Goal: Task Accomplishment & Management: Use online tool/utility

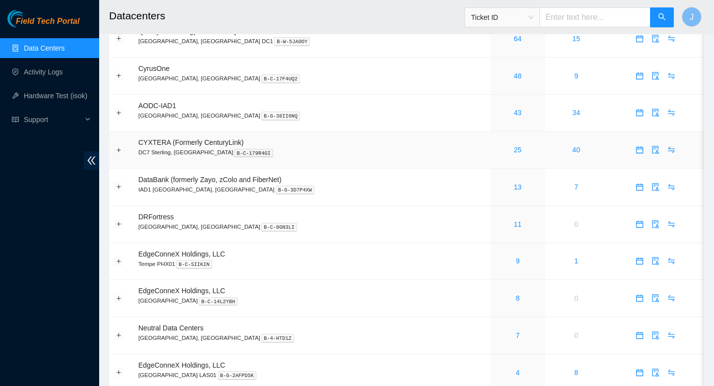
scroll to position [52, 0]
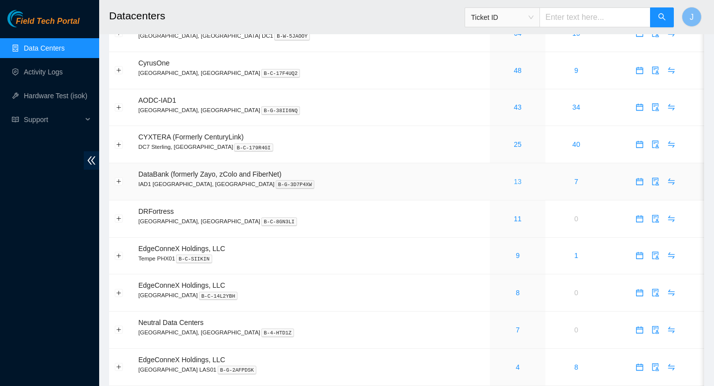
click at [514, 182] on link "13" at bounding box center [518, 182] width 8 height 8
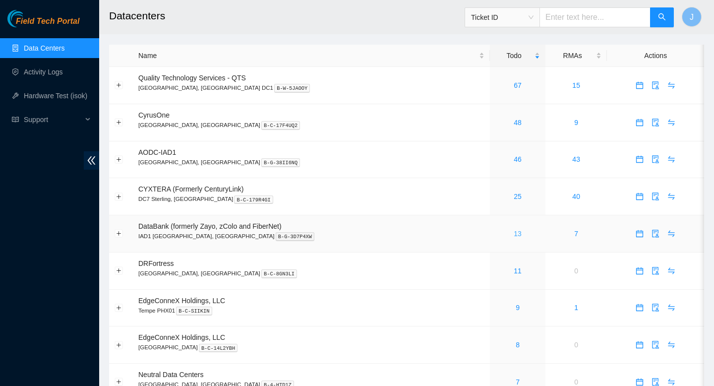
click at [514, 236] on link "13" at bounding box center [518, 234] width 8 height 8
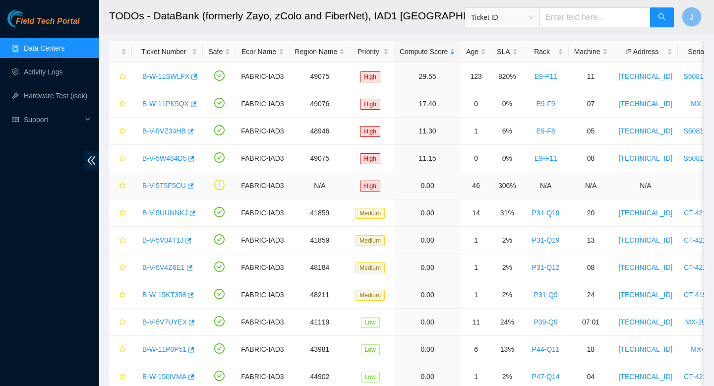
scroll to position [49, 0]
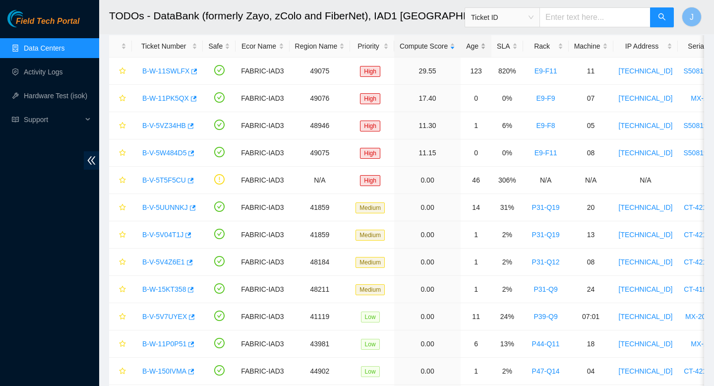
click at [486, 45] on div "Age" at bounding box center [476, 46] width 20 height 11
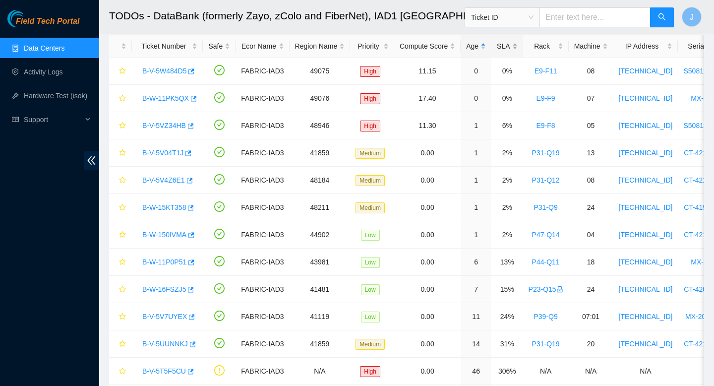
click at [517, 45] on div "SLA" at bounding box center [507, 46] width 20 height 11
click at [486, 46] on div "Age" at bounding box center [476, 46] width 20 height 11
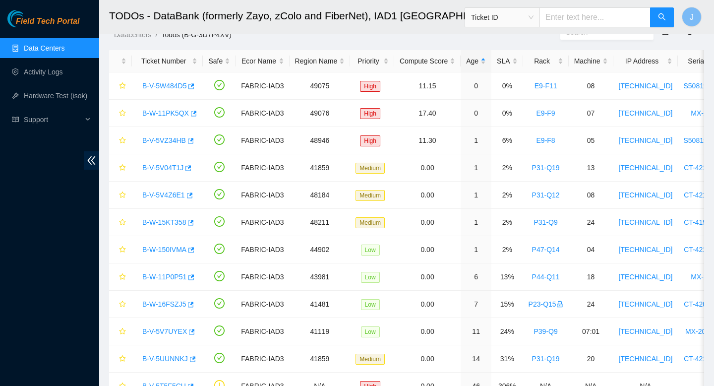
scroll to position [0, 0]
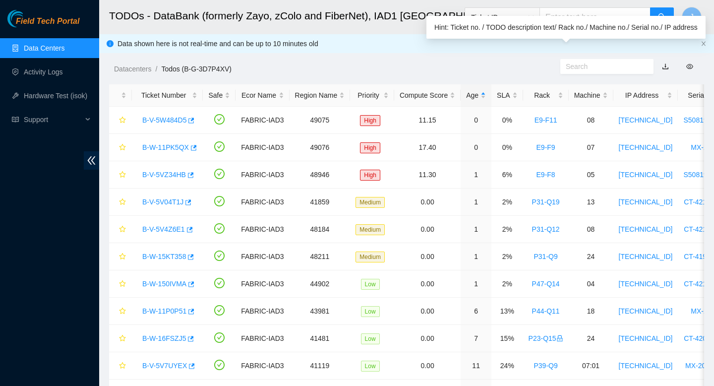
click at [588, 67] on input "text" at bounding box center [603, 66] width 74 height 11
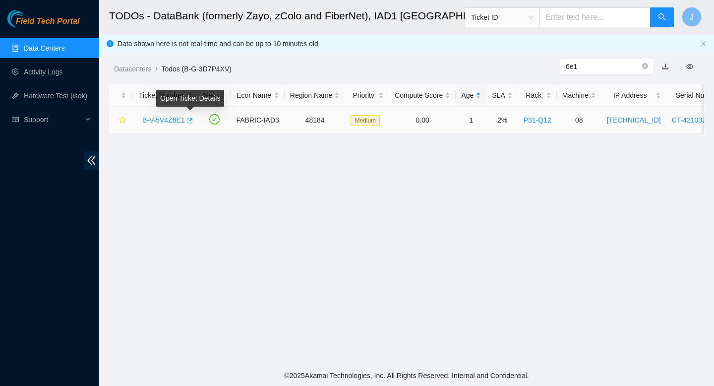
click at [192, 121] on icon "button" at bounding box center [188, 120] width 7 height 7
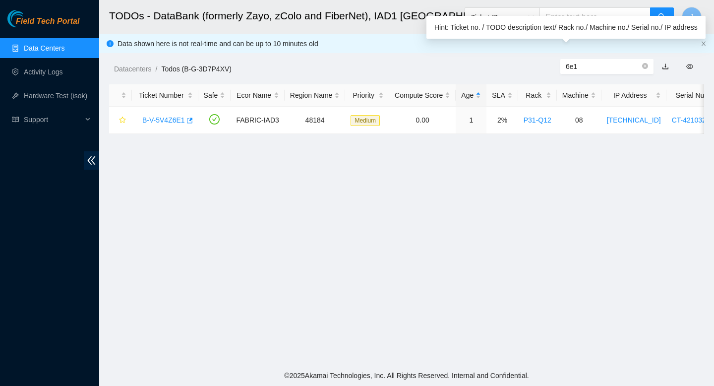
drag, startPoint x: 603, startPoint y: 67, endPoint x: 507, endPoint y: 68, distance: 96.2
click at [528, 68] on div "Datacenters / Todos (B-G-3D7P4XV) / 6e1" at bounding box center [406, 47] width 615 height 56
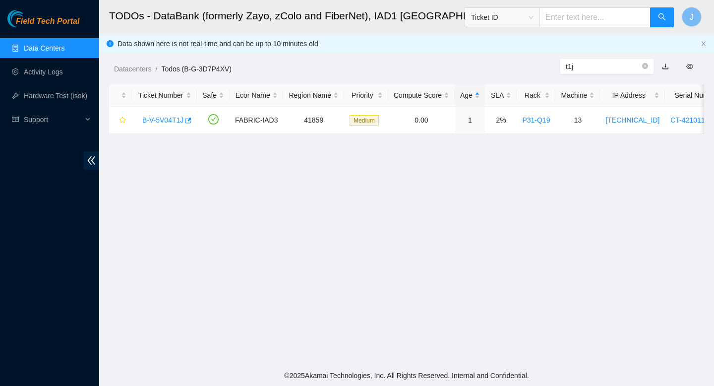
type input "t1j"
click at [191, 122] on icon "button" at bounding box center [187, 120] width 7 height 7
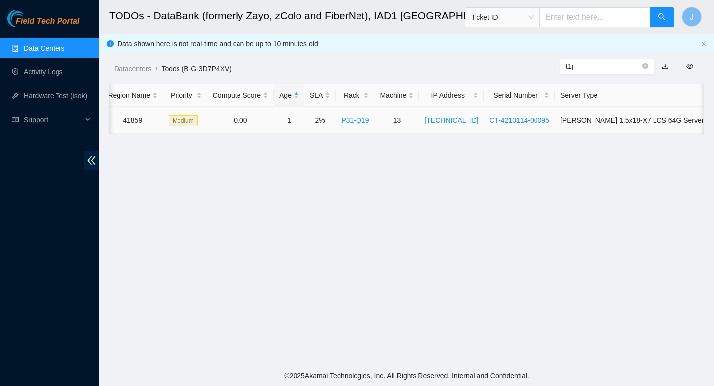
scroll to position [0, 188]
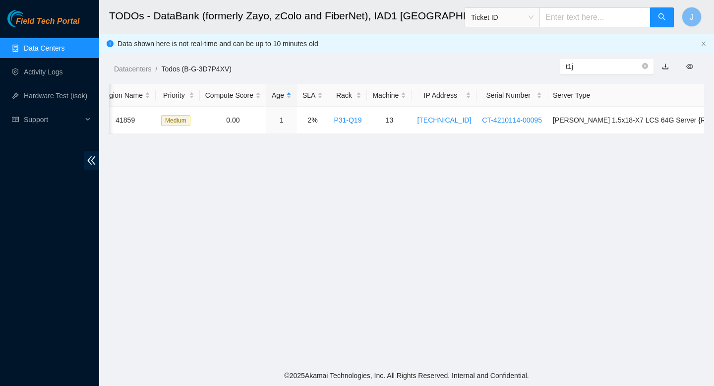
click at [41, 52] on link "Data Centers" at bounding box center [44, 48] width 41 height 8
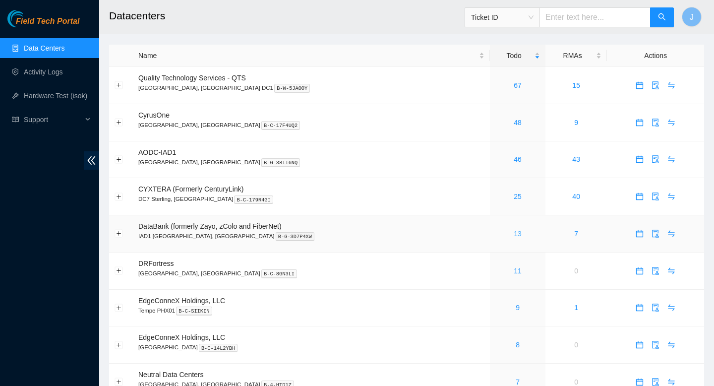
click at [514, 237] on link "13" at bounding box center [518, 234] width 8 height 8
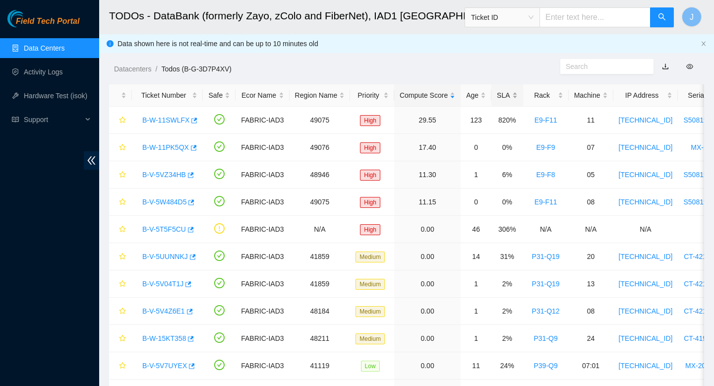
click at [517, 95] on div "SLA" at bounding box center [507, 95] width 20 height 11
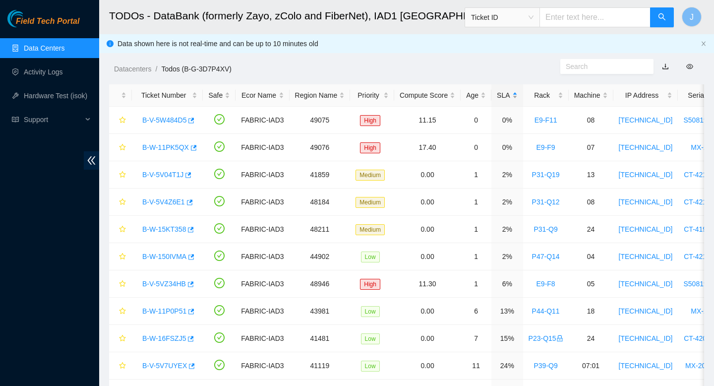
click at [517, 95] on div "SLA" at bounding box center [507, 95] width 20 height 11
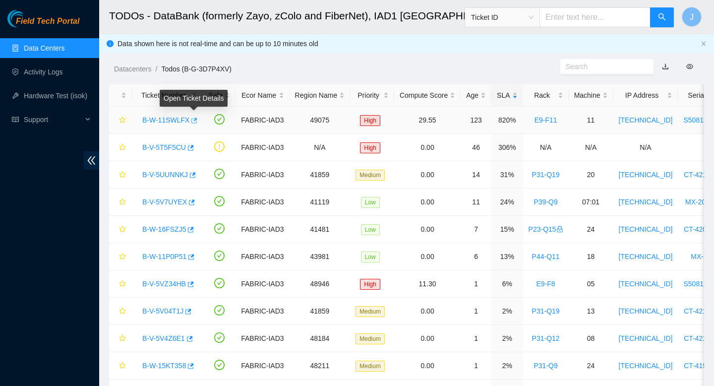
click at [197, 121] on icon "button" at bounding box center [193, 120] width 7 height 7
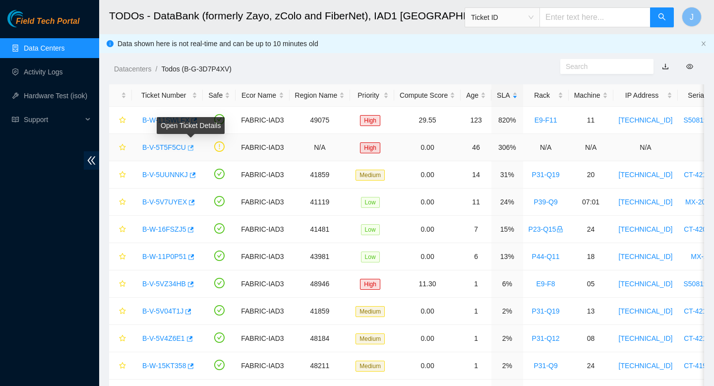
click at [194, 145] on button "button" at bounding box center [190, 148] width 8 height 16
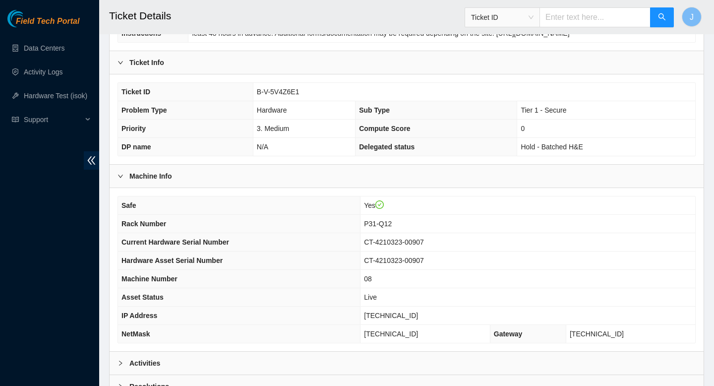
scroll to position [187, 0]
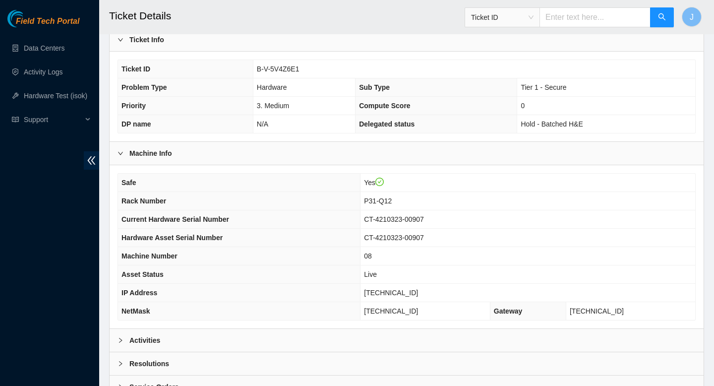
click at [263, 350] on div "Activities" at bounding box center [407, 340] width 594 height 23
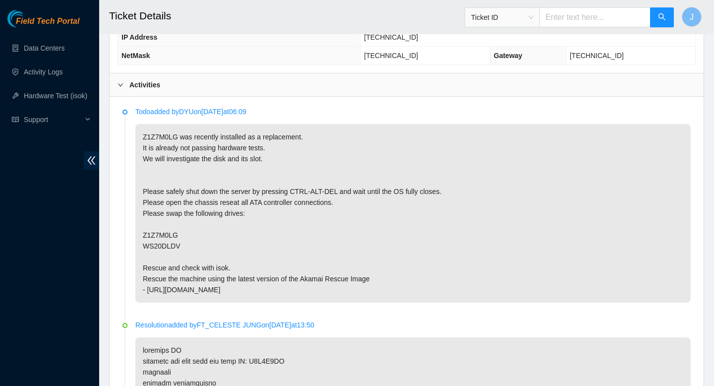
scroll to position [449, 0]
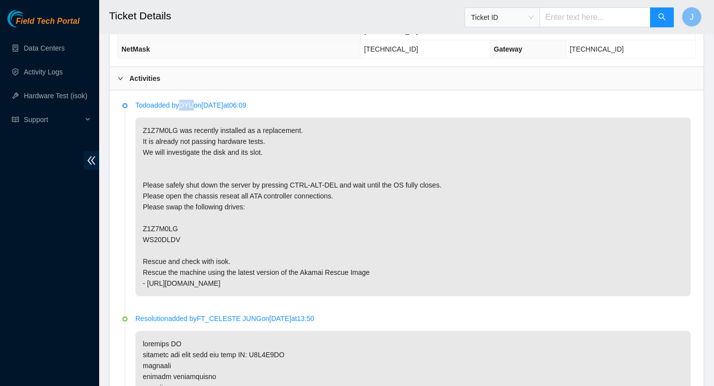
drag, startPoint x: 199, startPoint y: 105, endPoint x: 188, endPoint y: 106, distance: 11.4
click at [188, 106] on p "Todo added by DYU on 2025-09-23 at 06:09" at bounding box center [412, 105] width 555 height 11
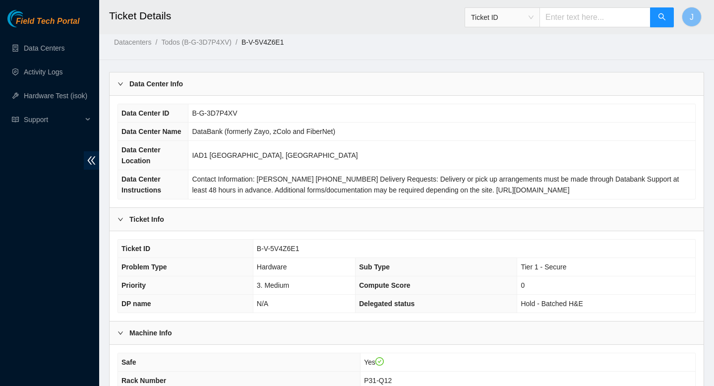
scroll to position [0, 0]
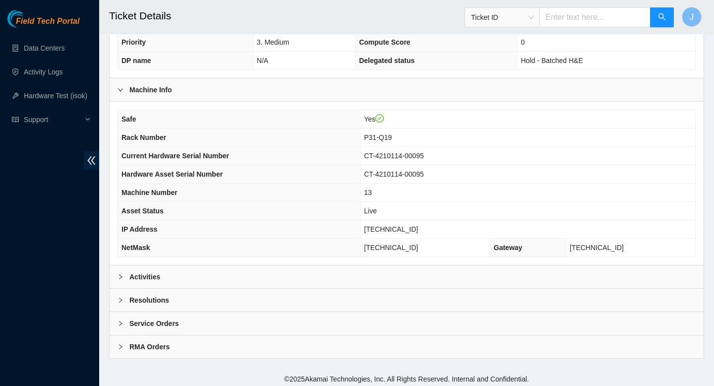
scroll to position [254, 0]
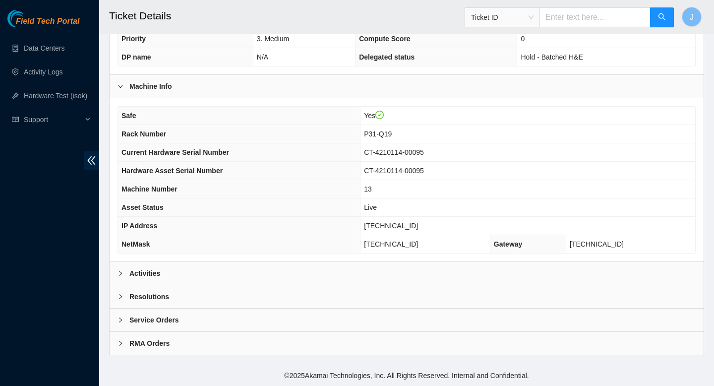
click at [237, 270] on div "Activities" at bounding box center [407, 273] width 594 height 23
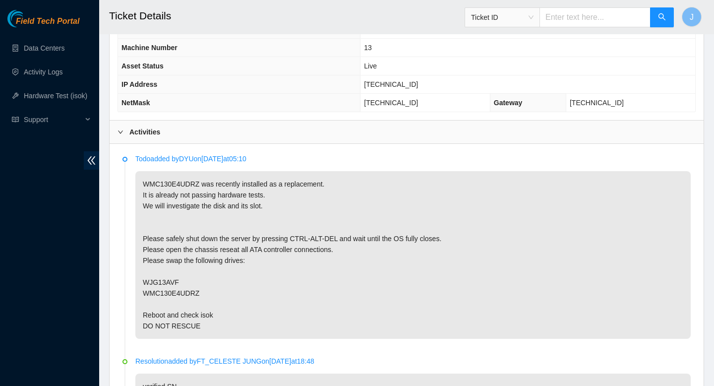
scroll to position [398, 0]
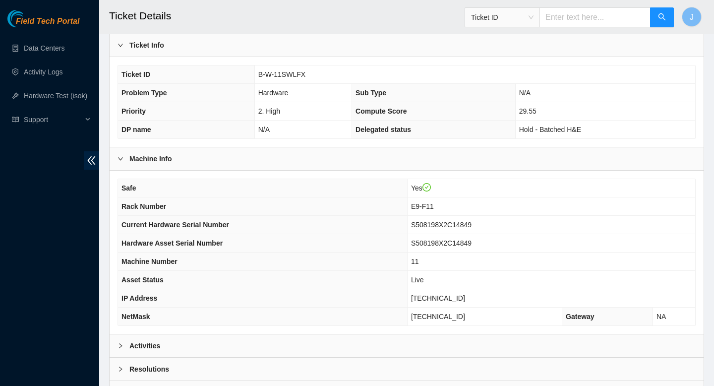
scroll to position [254, 0]
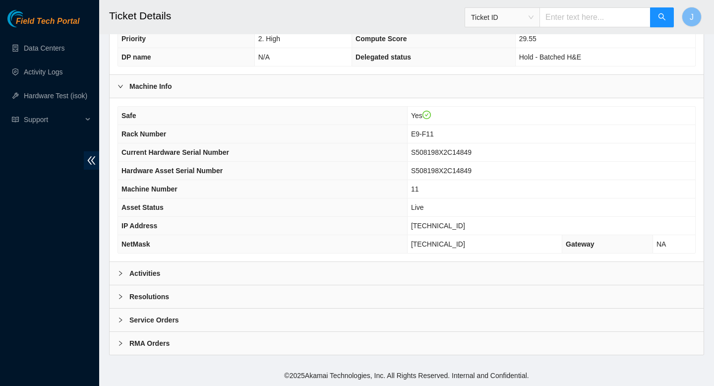
click at [376, 276] on div "Activities" at bounding box center [407, 273] width 594 height 23
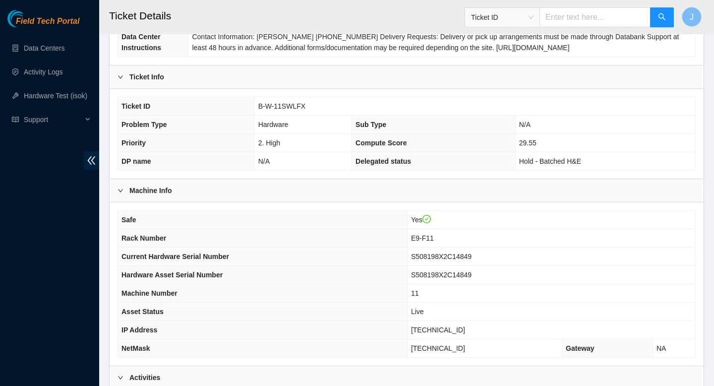
scroll to position [143, 0]
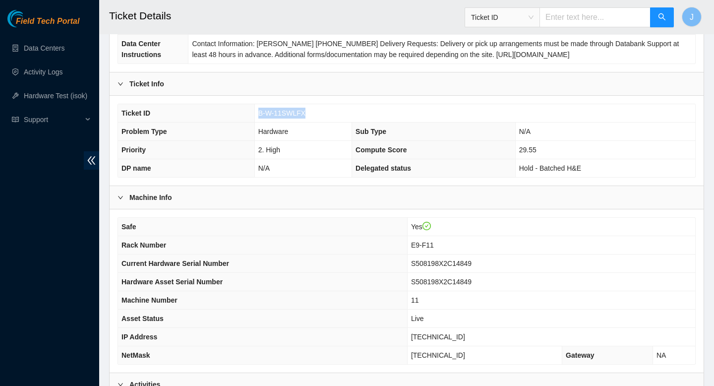
drag, startPoint x: 309, startPoint y: 114, endPoint x: 255, endPoint y: 110, distance: 54.2
click at [255, 110] on td "B-W-11SWLFX" at bounding box center [474, 113] width 441 height 18
copy span "B-W-11SWLFX"
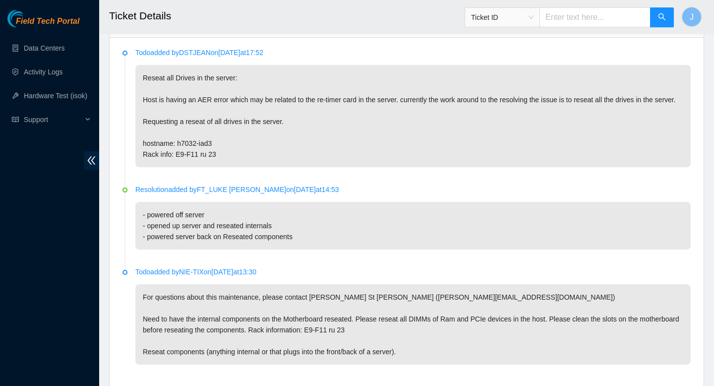
scroll to position [492, 0]
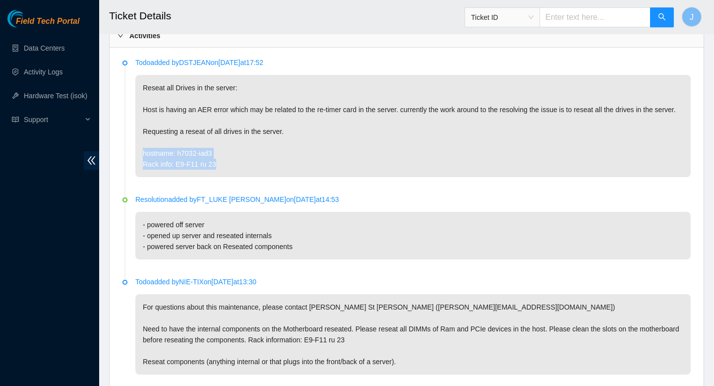
drag, startPoint x: 222, startPoint y: 175, endPoint x: 140, endPoint y: 164, distance: 82.5
click at [140, 164] on p "Reseat all Drives in the server: Host is having an AER error which may be relat…" at bounding box center [412, 126] width 555 height 102
copy p "hostname: h7032-iad3 Rack info: E9-F11 ru 23"
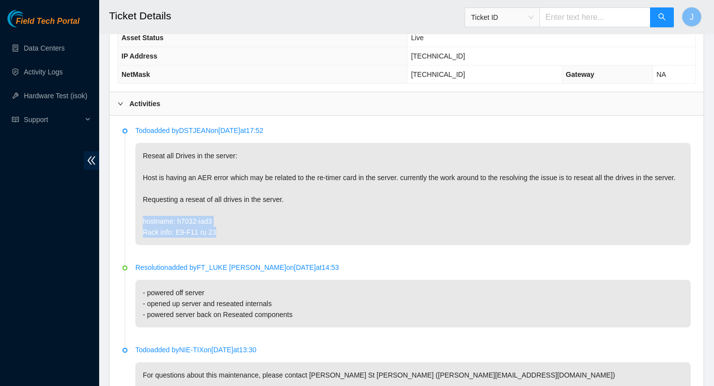
scroll to position [423, 0]
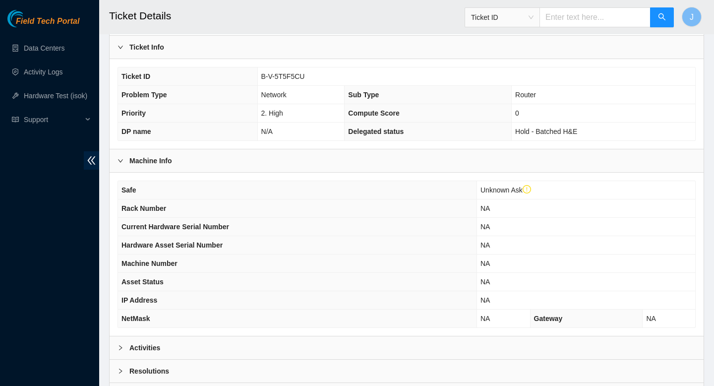
scroll to position [273, 0]
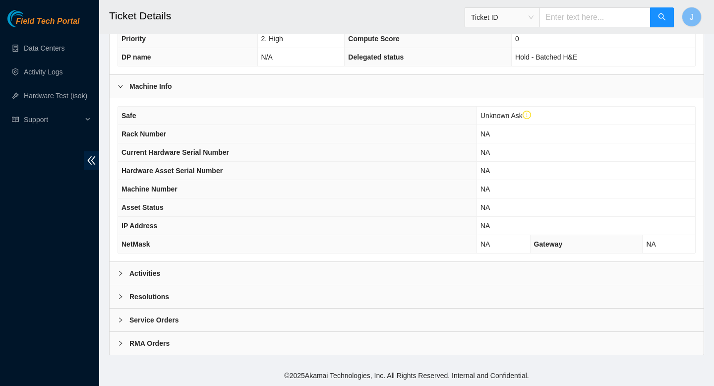
click at [292, 275] on div "Activities" at bounding box center [407, 273] width 594 height 23
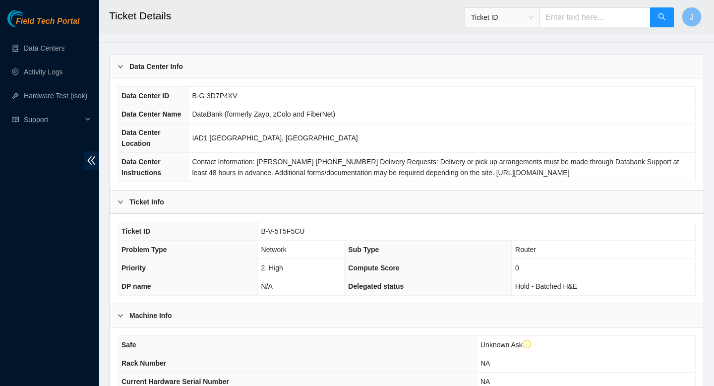
scroll to position [31, 0]
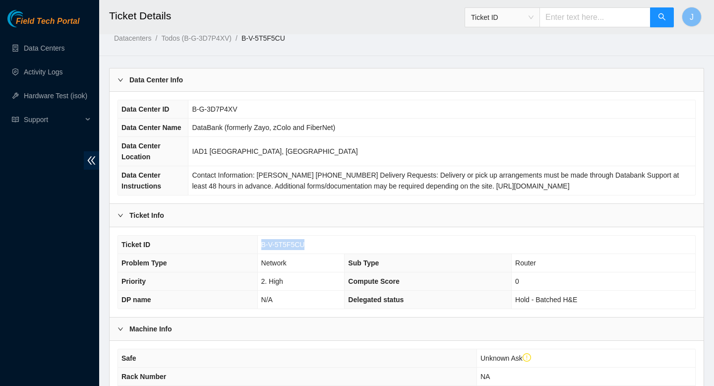
drag, startPoint x: 311, startPoint y: 244, endPoint x: 252, endPoint y: 245, distance: 59.5
click at [251, 245] on tr "Ticket ID B-V-5T5F5CU" at bounding box center [406, 245] width 577 height 18
copy tr "B-V-5T5F5CU"
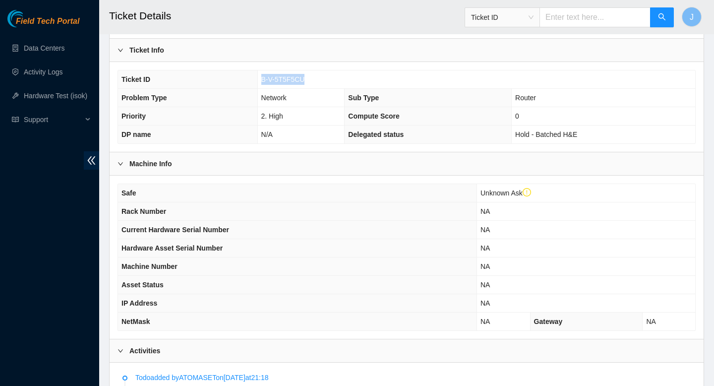
scroll to position [168, 0]
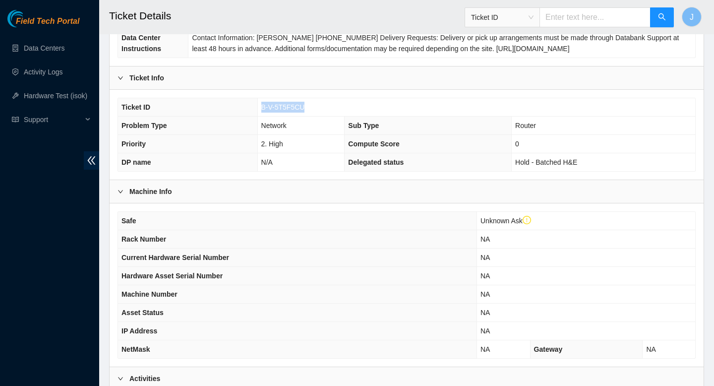
copy tr "B-V-5T5F5CU"
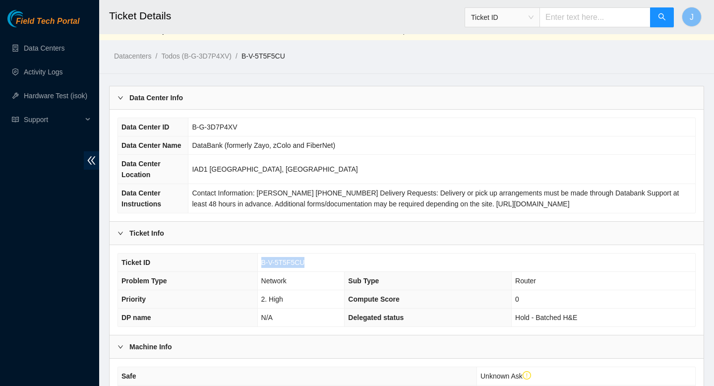
scroll to position [0, 0]
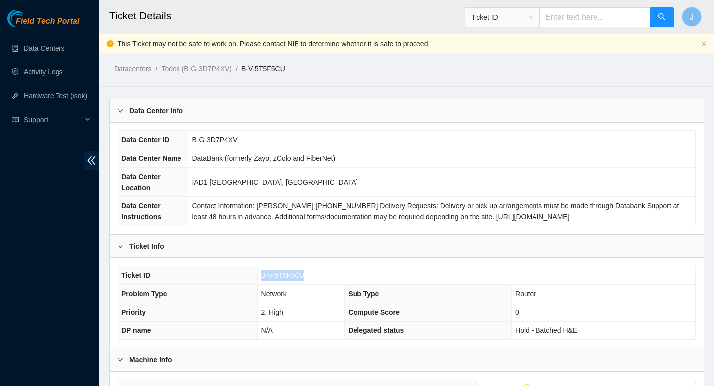
copy tr "B-V-5T5F5CU"
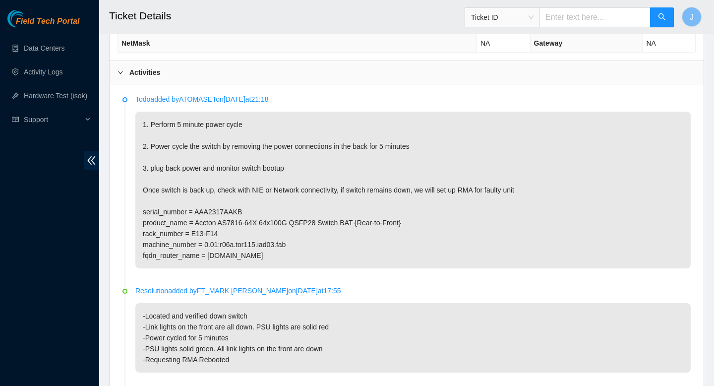
scroll to position [469, 0]
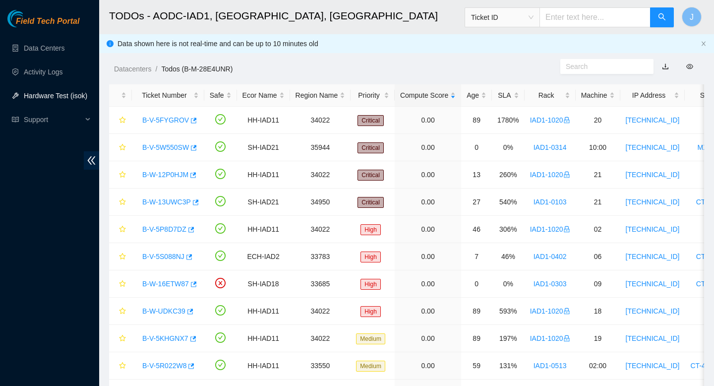
click at [67, 96] on link "Hardware Test (isok)" at bounding box center [55, 96] width 63 height 8
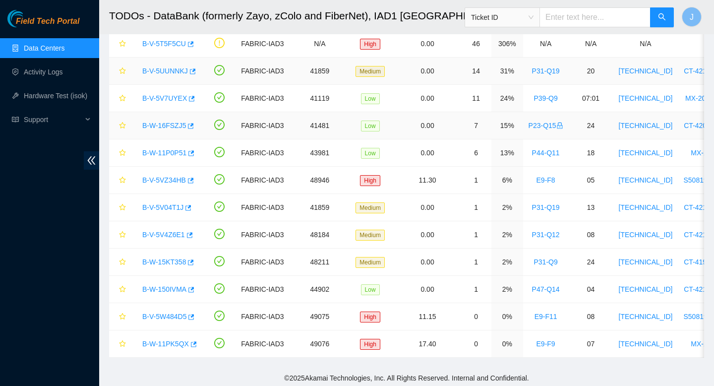
scroll to position [106, 0]
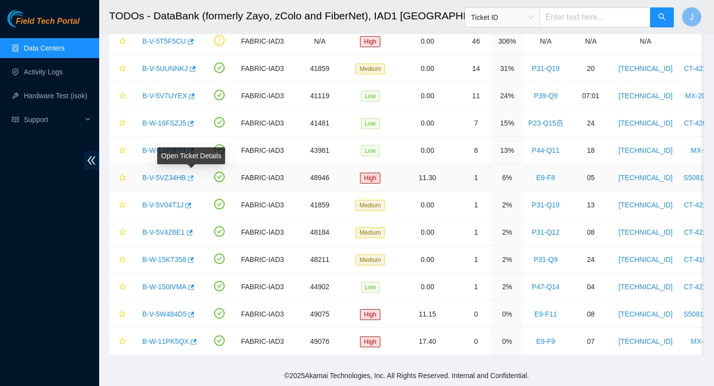
click at [192, 177] on icon "button" at bounding box center [189, 178] width 7 height 7
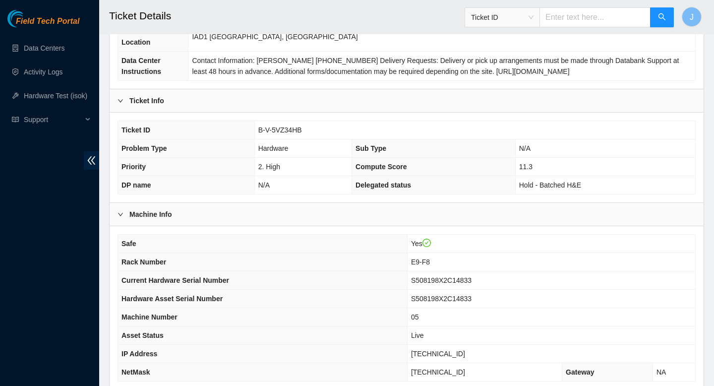
scroll to position [254, 0]
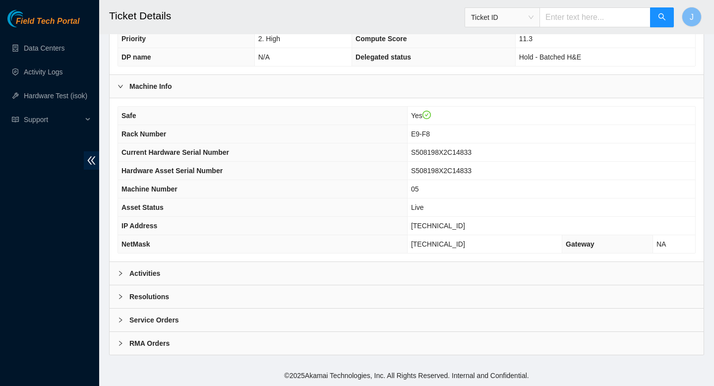
click at [359, 288] on div "Resolutions" at bounding box center [407, 296] width 594 height 23
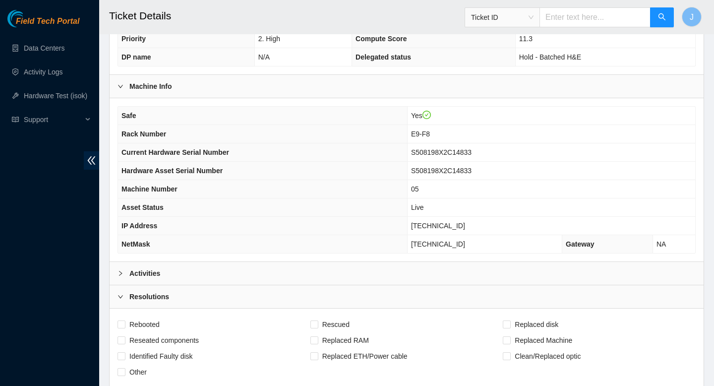
click at [366, 284] on div "Activities" at bounding box center [407, 273] width 594 height 23
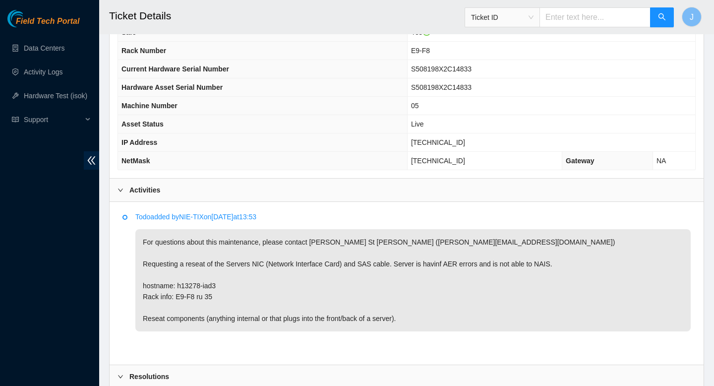
scroll to position [347, 0]
